Goal: Information Seeking & Learning: Find specific page/section

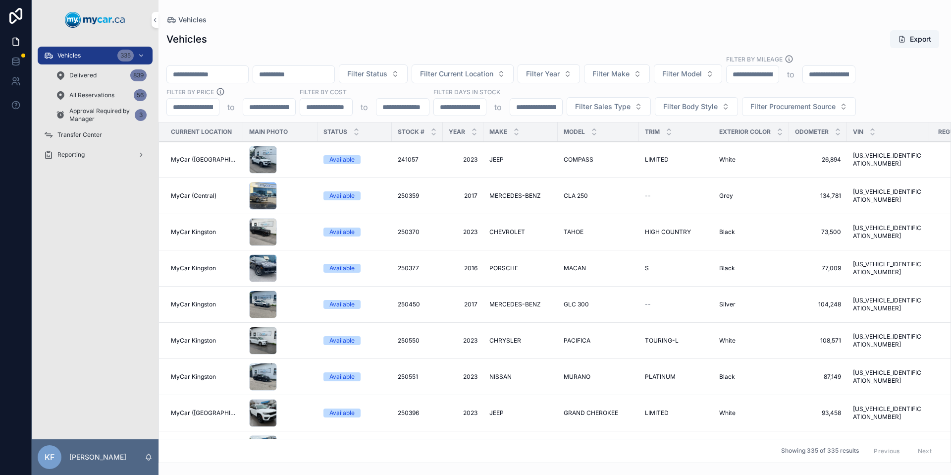
click at [86, 59] on div "Vehicles 335" at bounding box center [95, 56] width 103 height 16
click at [630, 73] on span "Filter Make" at bounding box center [611, 74] width 37 height 10
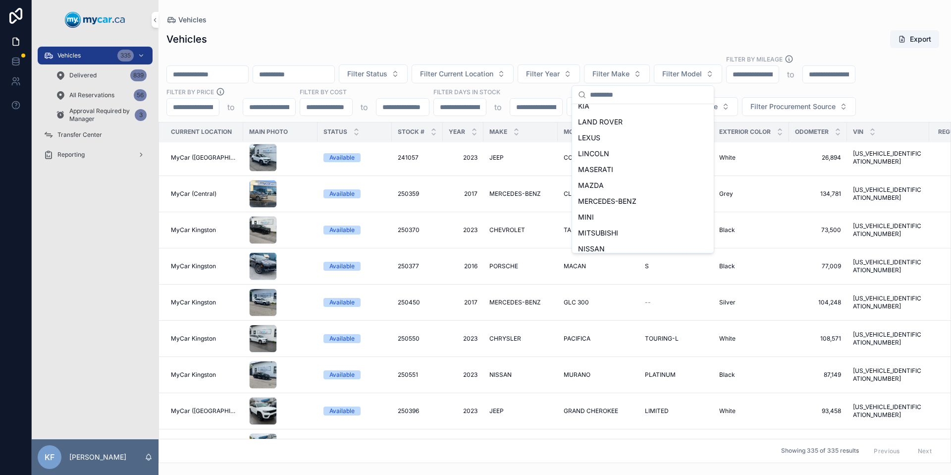
scroll to position [458, 0]
click at [608, 210] on div "TOYOTA" at bounding box center [643, 211] width 138 height 16
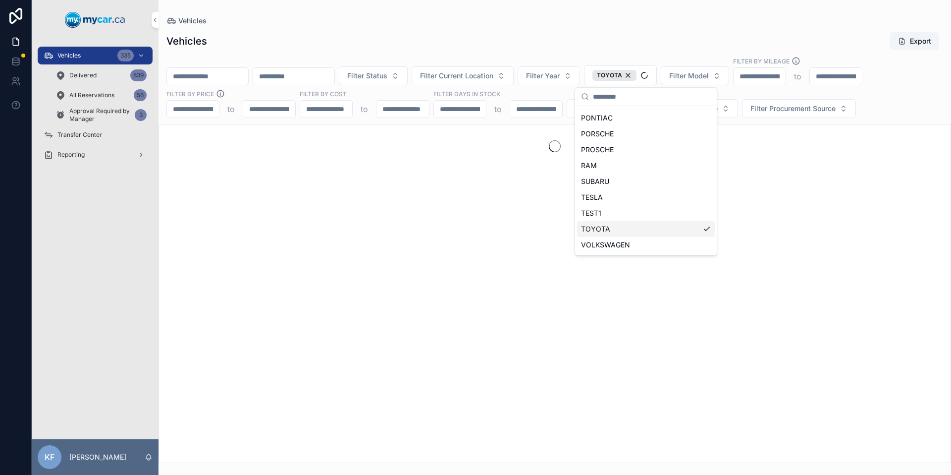
scroll to position [474, 0]
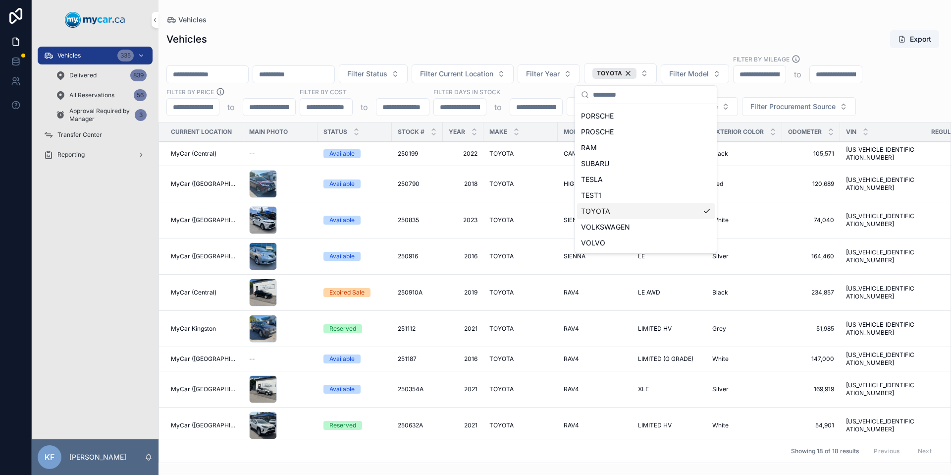
click at [386, 38] on div "Vehicles Export" at bounding box center [555, 39] width 777 height 19
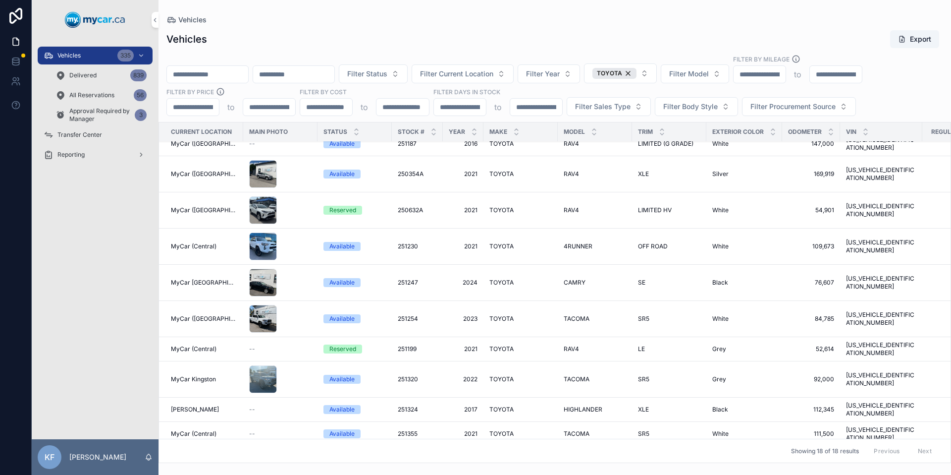
scroll to position [229, 0]
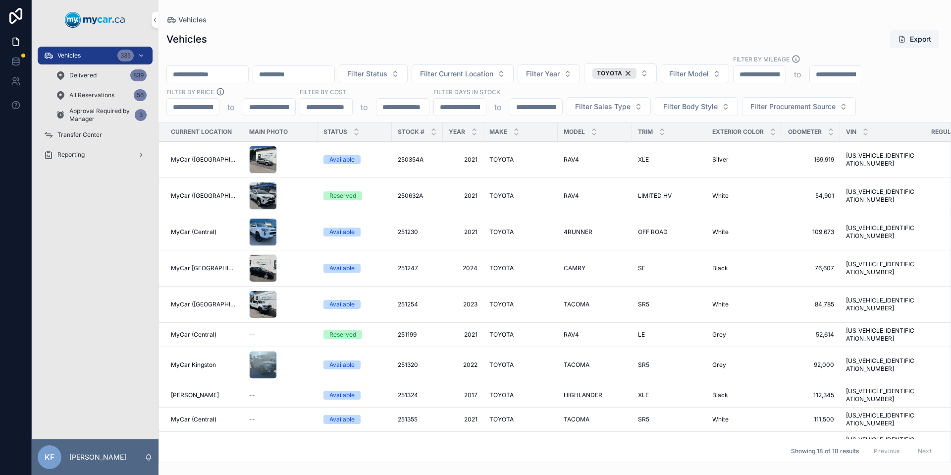
click at [709, 69] on span "Filter Model" at bounding box center [689, 74] width 40 height 10
type input "***"
click at [692, 147] on div "RAV 4" at bounding box center [720, 146] width 138 height 16
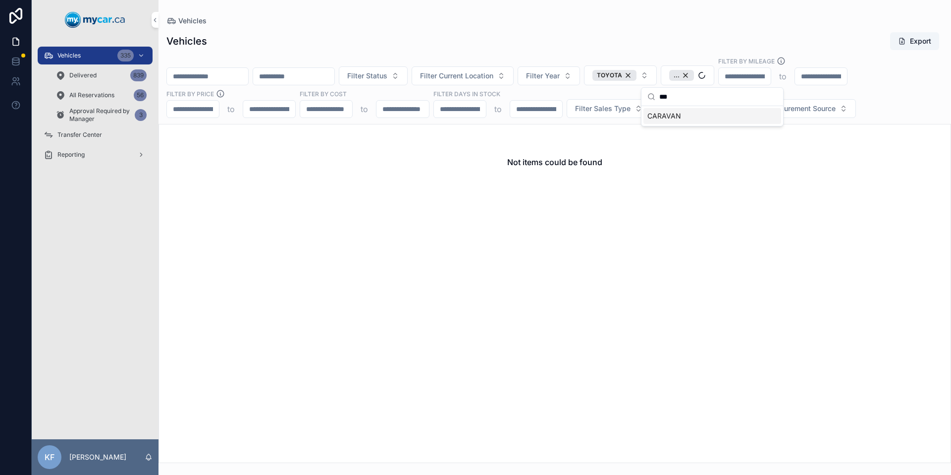
click at [682, 98] on input "***" at bounding box center [719, 97] width 118 height 18
click at [692, 79] on span "RAV 4" at bounding box center [683, 75] width 18 height 8
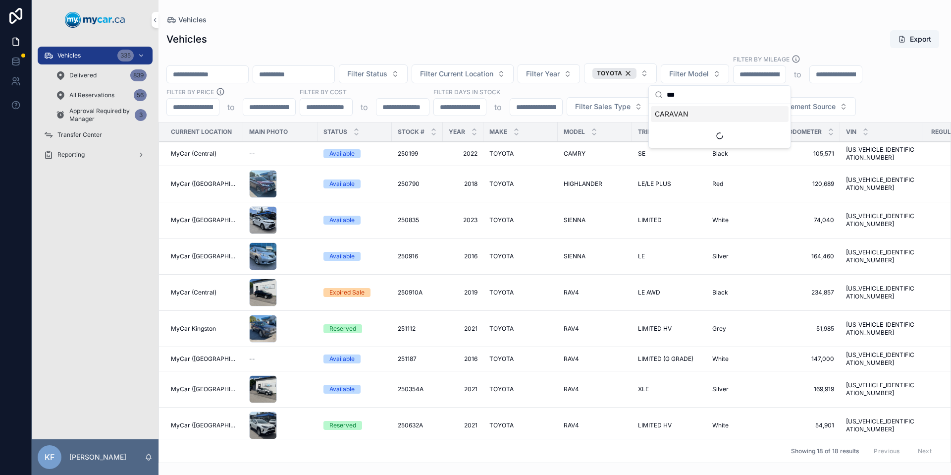
click at [685, 95] on input "***" at bounding box center [726, 95] width 118 height 18
click at [709, 75] on span "Filter Model" at bounding box center [689, 74] width 40 height 10
type input "***"
click at [679, 161] on div "RAV4" at bounding box center [720, 162] width 138 height 16
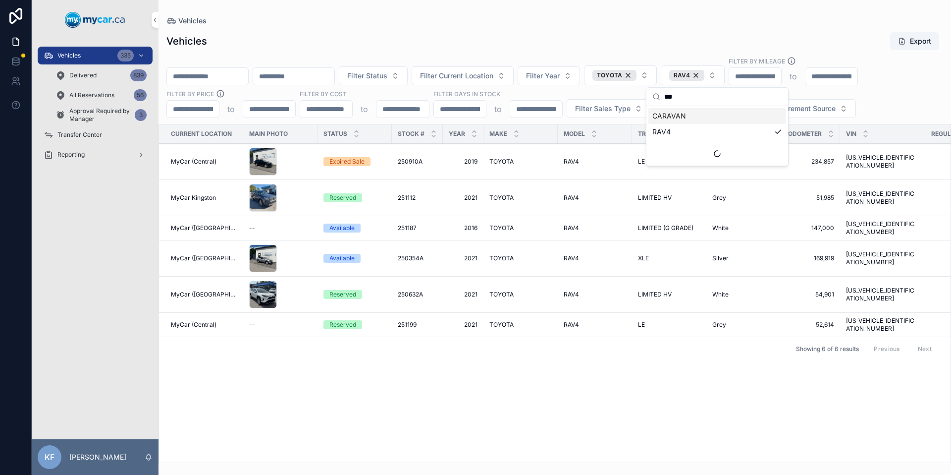
click at [576, 65] on div "Filter Status Filter Current Location Filter Year TOYOTA RAV4 Filter By Mileage…" at bounding box center [555, 86] width 793 height 61
click at [705, 74] on div "RAV4" at bounding box center [686, 75] width 35 height 11
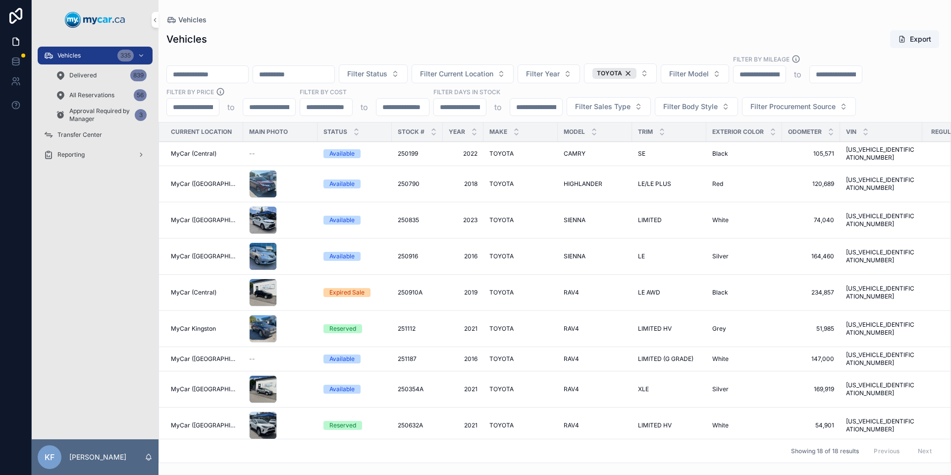
click at [709, 76] on span "Filter Model" at bounding box center [689, 74] width 40 height 10
type input "***"
click at [693, 177] on span "RAV4 HYBRID" at bounding box center [678, 177] width 46 height 10
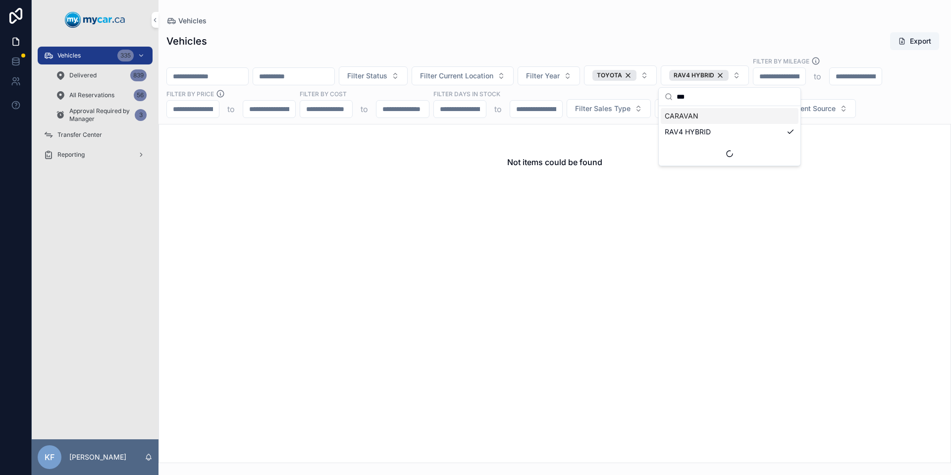
click at [545, 34] on div "Vehicles Export" at bounding box center [555, 41] width 777 height 19
click at [729, 74] on div "RAV4 HYBRID" at bounding box center [698, 75] width 59 height 11
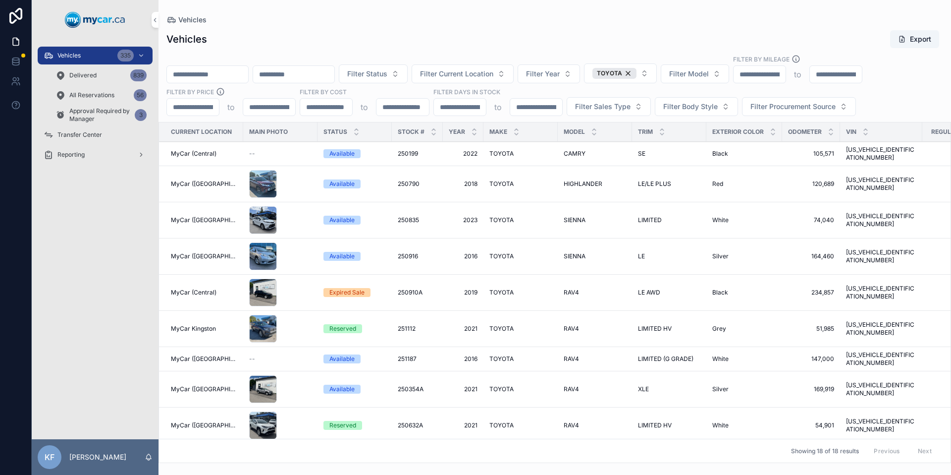
click at [709, 76] on span "Filter Model" at bounding box center [689, 74] width 40 height 10
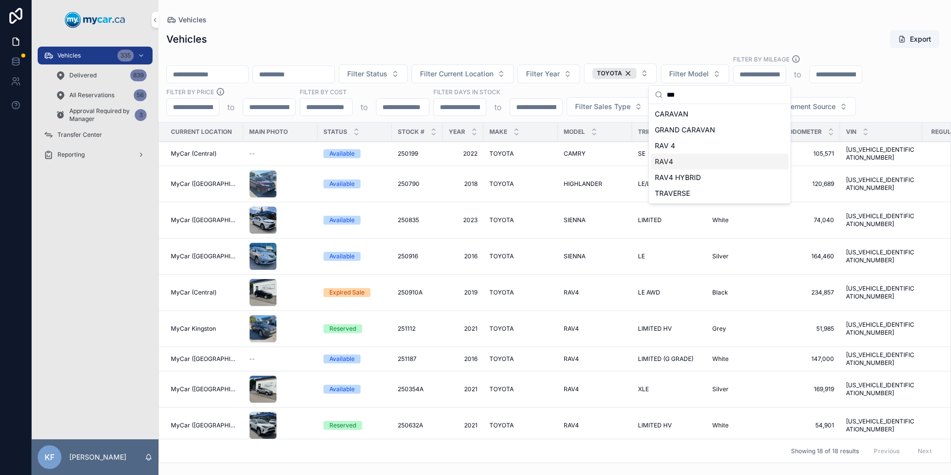
type input "***"
click at [678, 162] on div "RAV4" at bounding box center [720, 162] width 138 height 16
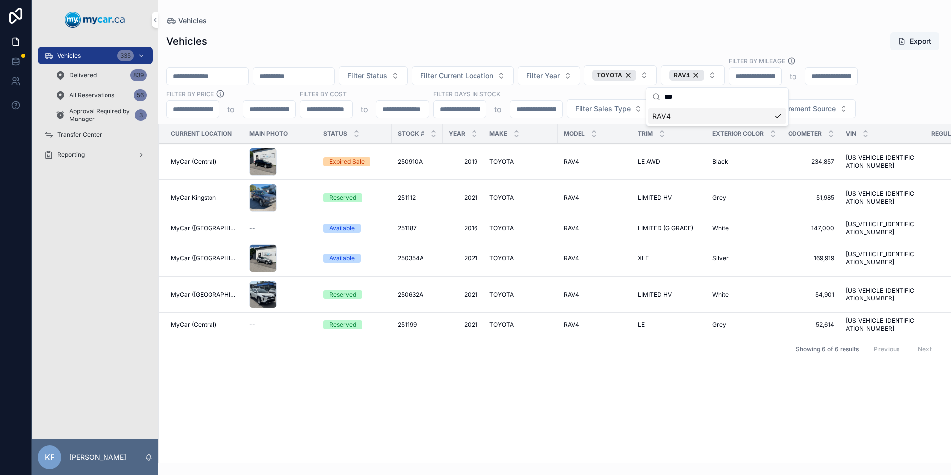
click at [555, 32] on div "Vehicles Export" at bounding box center [555, 41] width 777 height 19
click at [339, 290] on div "Reserved" at bounding box center [343, 294] width 27 height 9
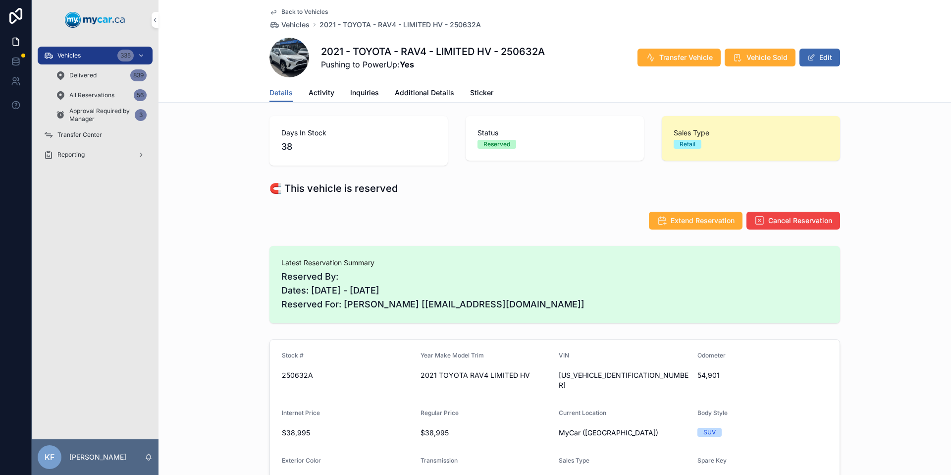
scroll to position [7, 0]
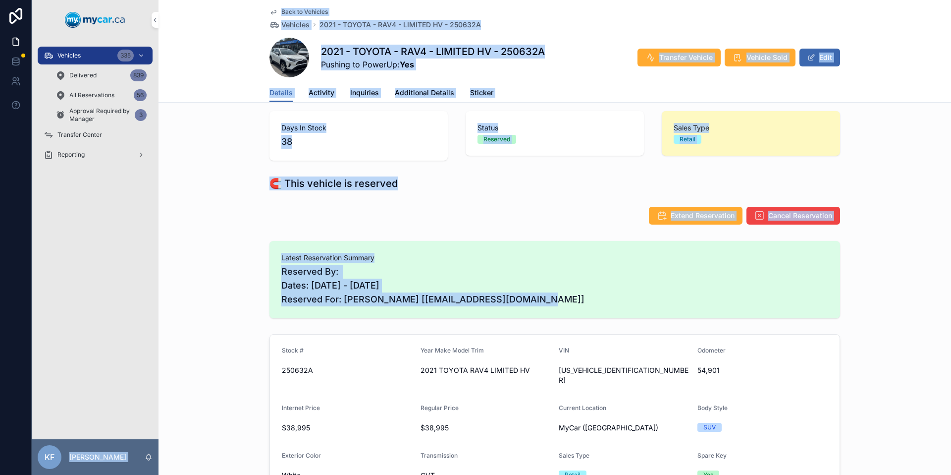
drag, startPoint x: 384, startPoint y: 290, endPoint x: 145, endPoint y: 257, distance: 241.2
click at [145, 257] on div "Vehicles 335 Delivered 839 All Reservations 56 Approval Required by Manager 3 T…" at bounding box center [492, 237] width 920 height 475
click at [217, 266] on div "Latest Reservation Summary Reserved By: Dates: [DATE] - [DATE] Reserved For: [P…" at bounding box center [555, 279] width 793 height 85
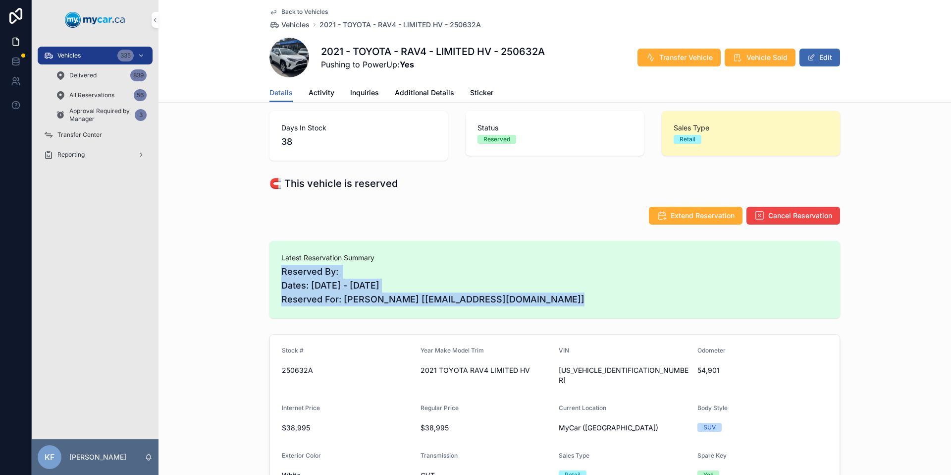
drag, startPoint x: 217, startPoint y: 266, endPoint x: 604, endPoint y: 308, distance: 389.3
click at [604, 308] on div "Latest Reservation Summary Reserved By: Dates: [DATE] - [DATE] Reserved For: [P…" at bounding box center [555, 279] width 793 height 85
click at [604, 308] on div "Latest Reservation Summary Reserved By: Dates: [DATE] - [DATE] Reserved For: [P…" at bounding box center [555, 279] width 571 height 77
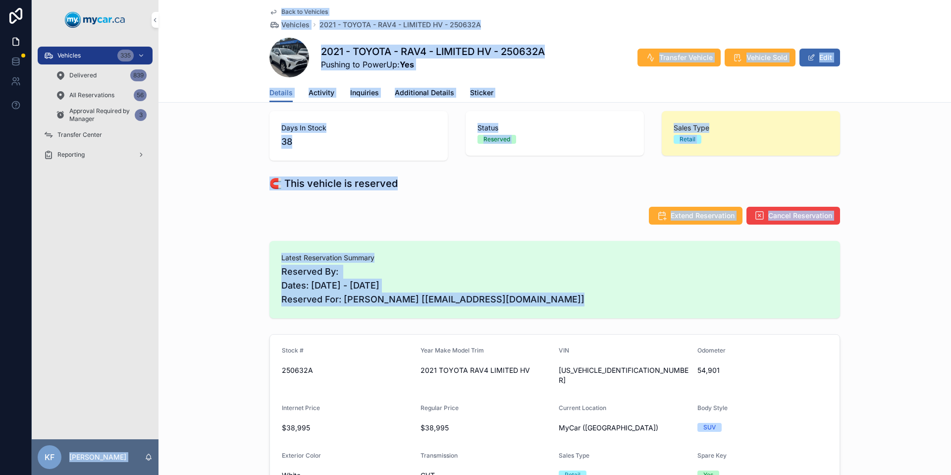
drag, startPoint x: 604, startPoint y: 308, endPoint x: 11, endPoint y: 240, distance: 596.5
click at [11, 240] on div "Vehicles 335 Delivered 839 All Reservations 56 Approval Required by Manager 3 T…" at bounding box center [475, 237] width 951 height 475
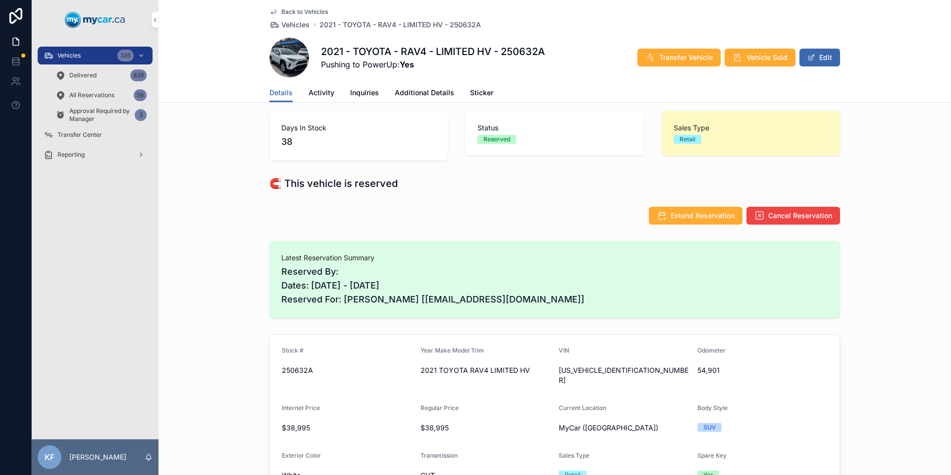
click at [11, 240] on div at bounding box center [16, 237] width 32 height 475
